Goal: Transaction & Acquisition: Purchase product/service

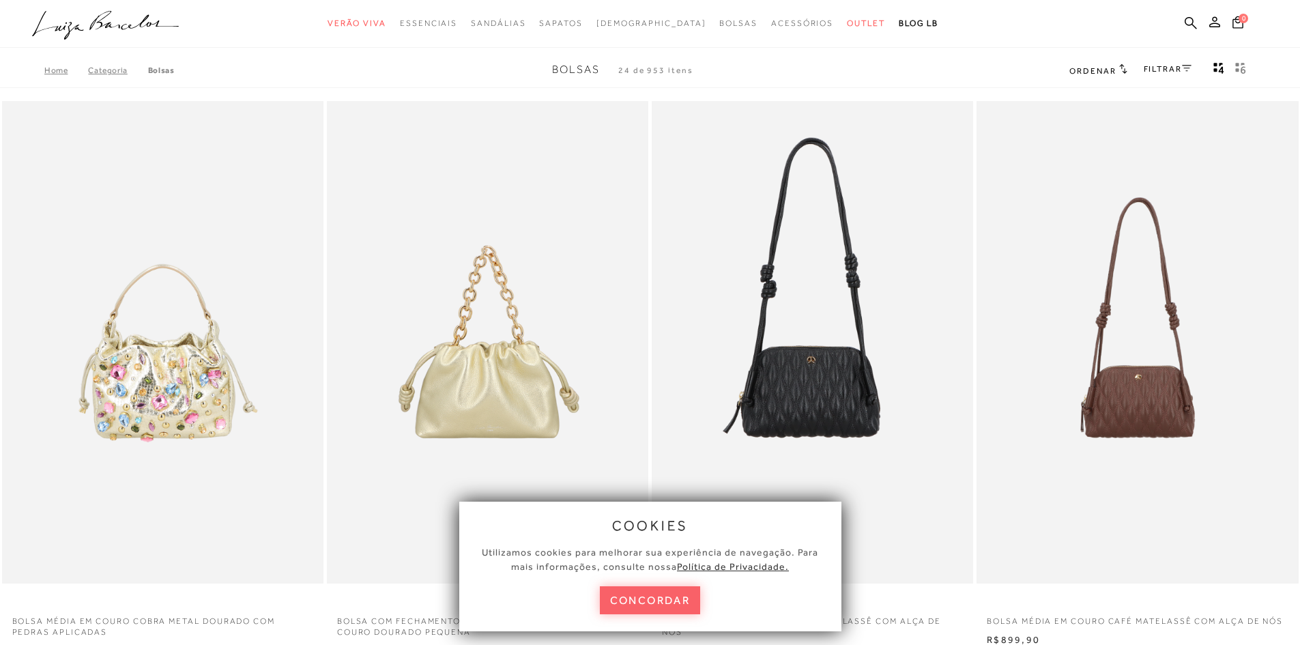
click at [946, 32] on ul ".a{fill-rule:evenodd;} Verão Viva Em alta Favoritos das Influenciadoras Apostas…" at bounding box center [639, 23] width 1215 height 25
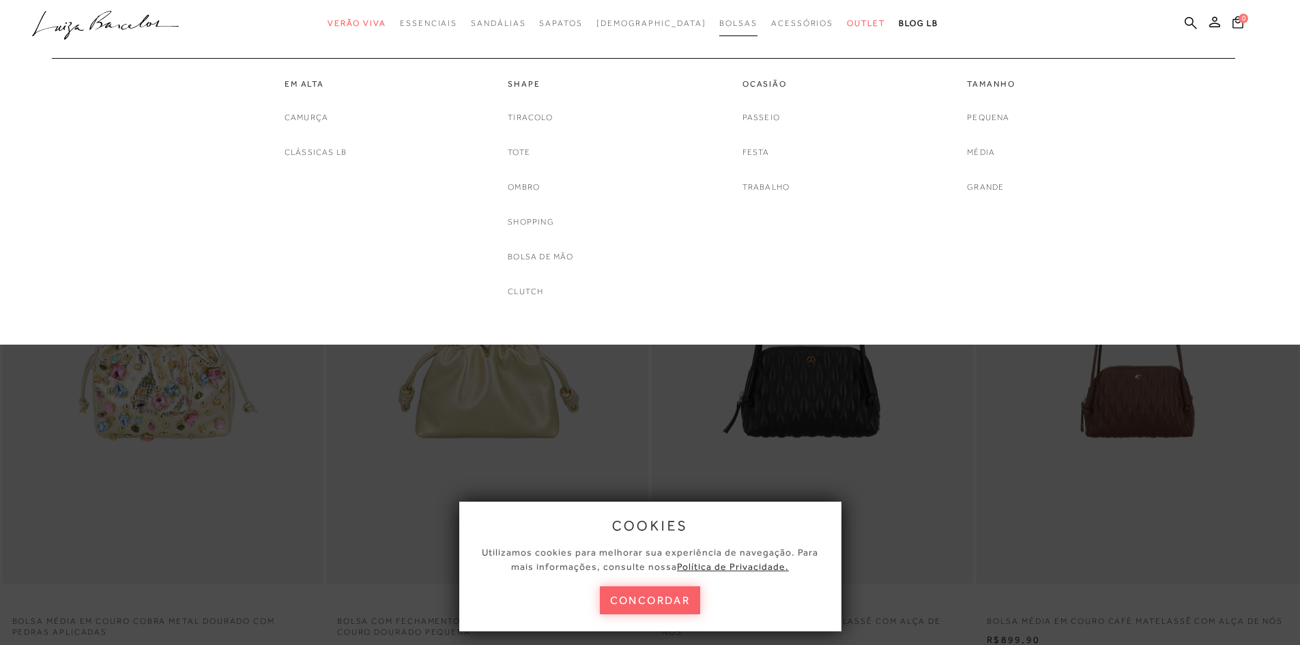
click at [719, 27] on span "Bolsas" at bounding box center [738, 23] width 38 height 10
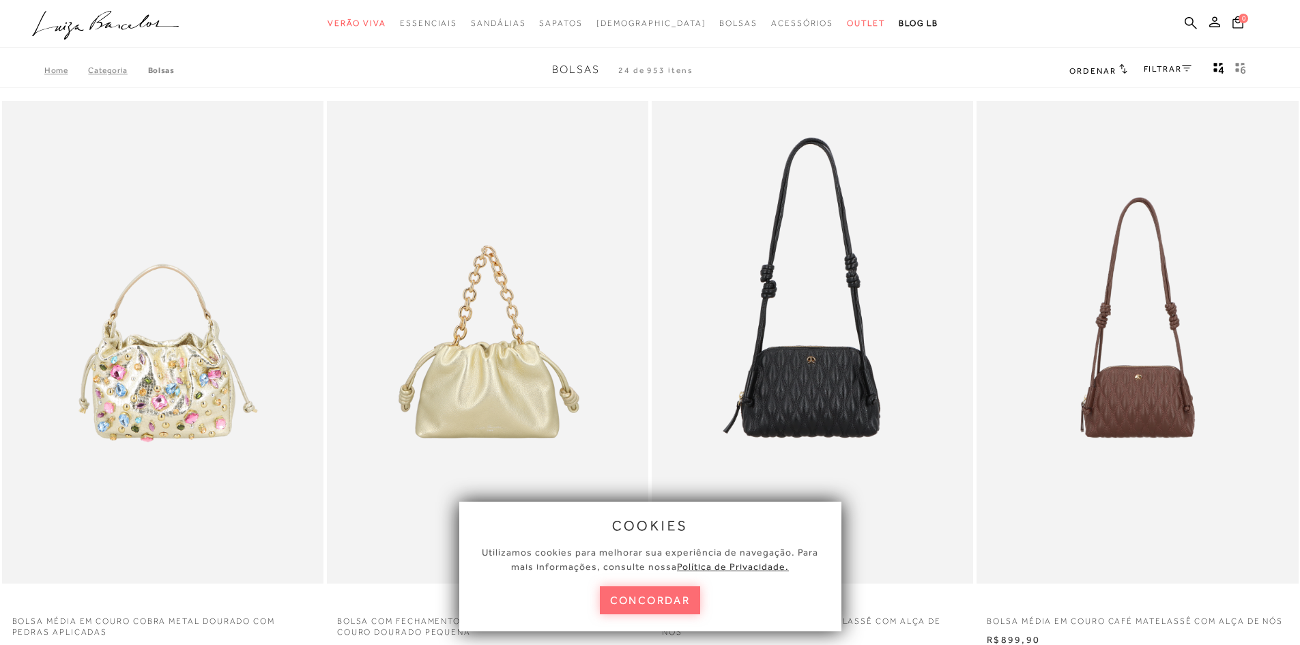
click at [645, 600] on button "concordar" at bounding box center [650, 600] width 101 height 28
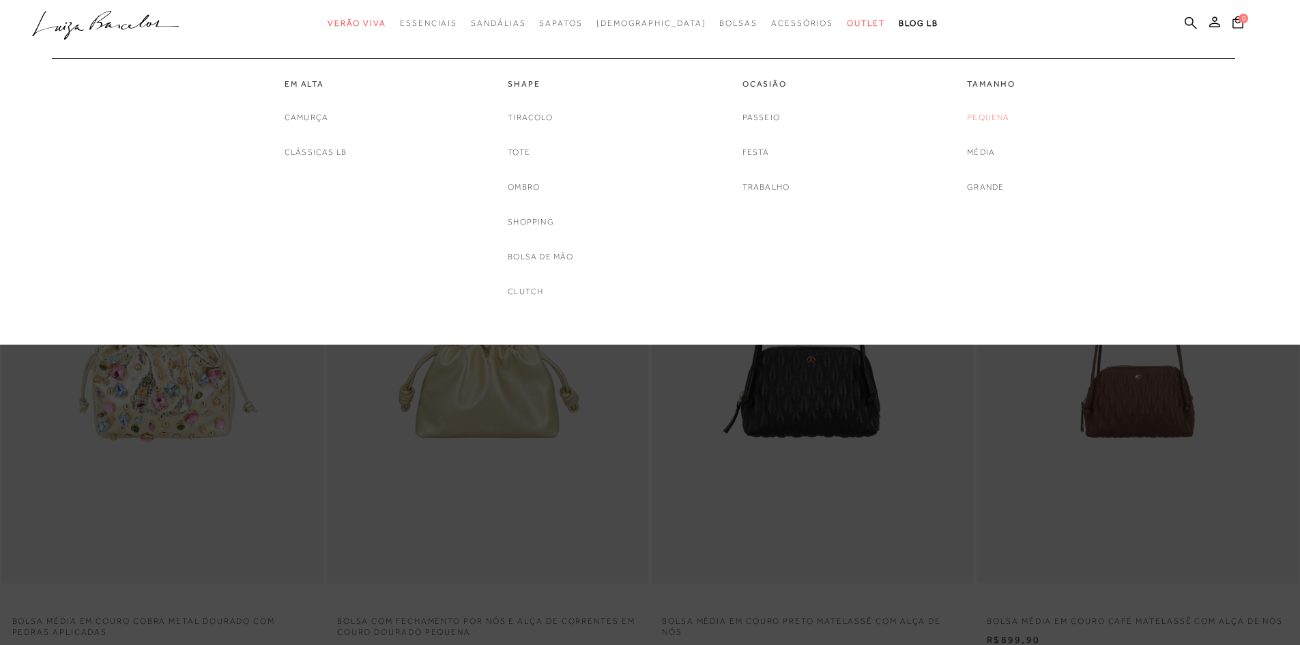
click at [985, 113] on link "Pequena" at bounding box center [988, 118] width 42 height 14
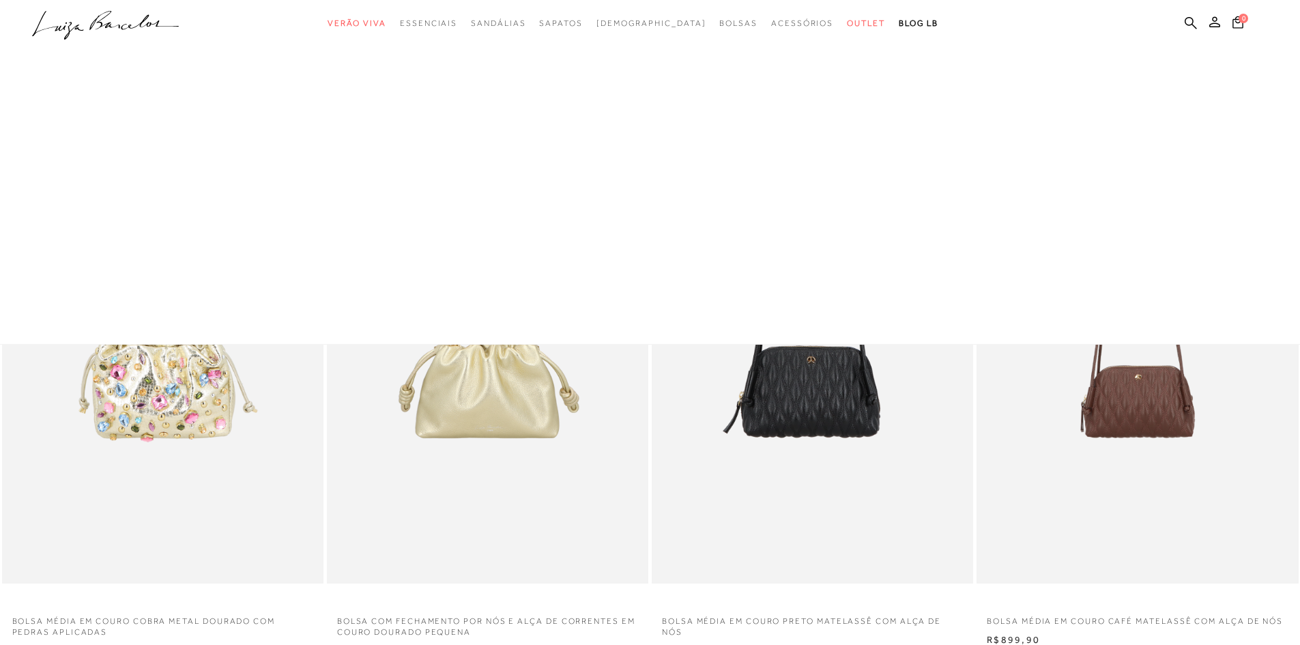
click at [985, 113] on div at bounding box center [650, 172] width 1300 height 345
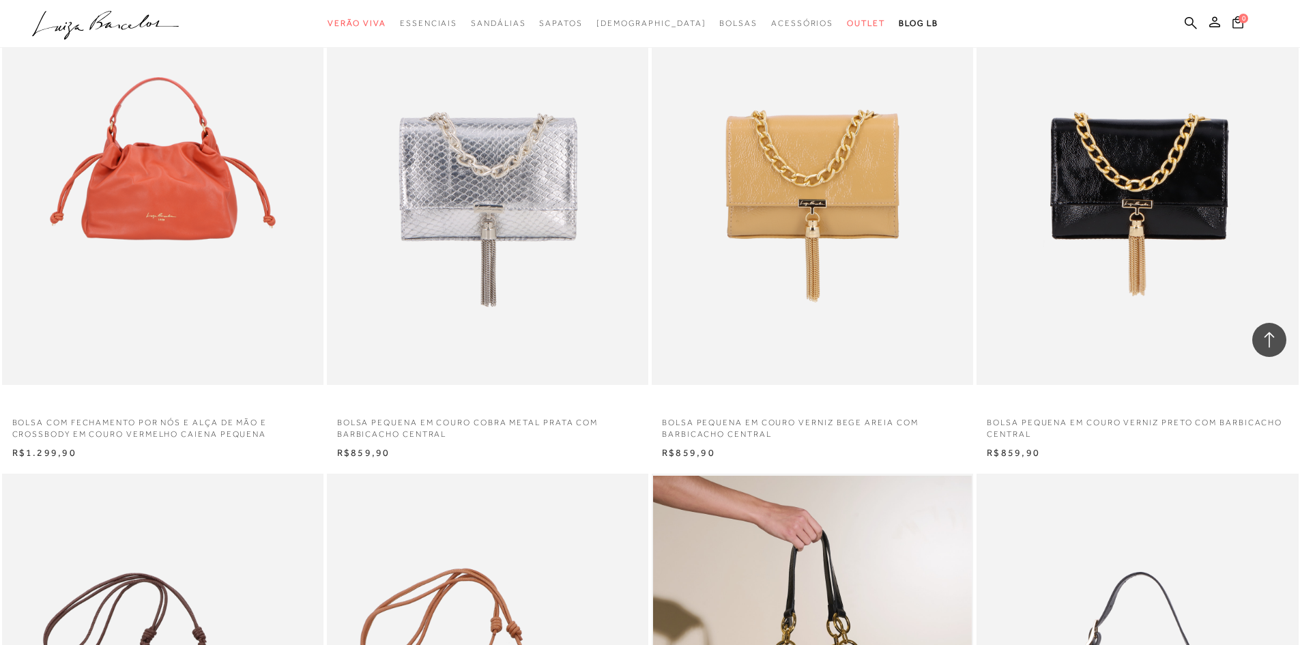
scroll to position [1638, 0]
